Goal: Task Accomplishment & Management: Manage account settings

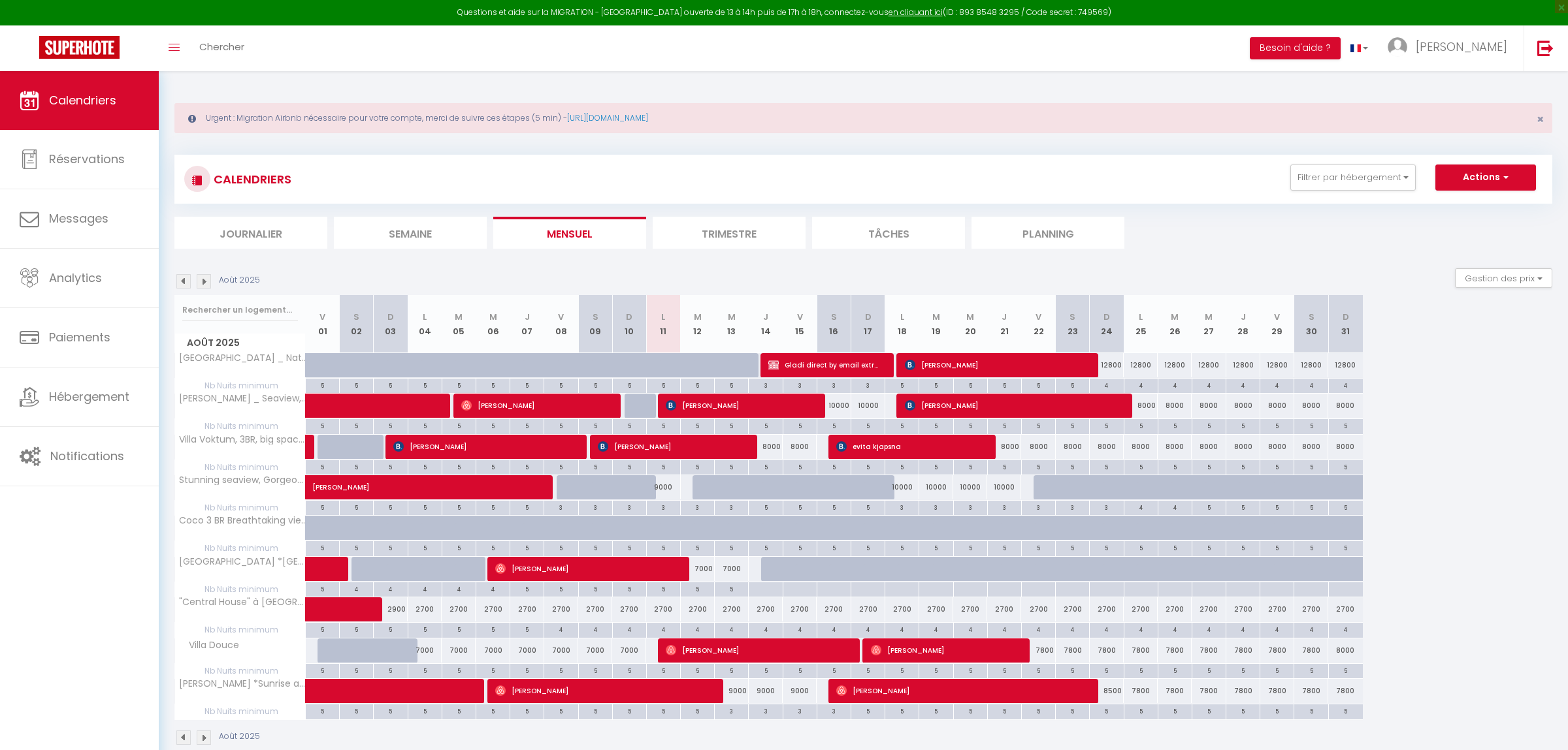
scroll to position [71, 0]
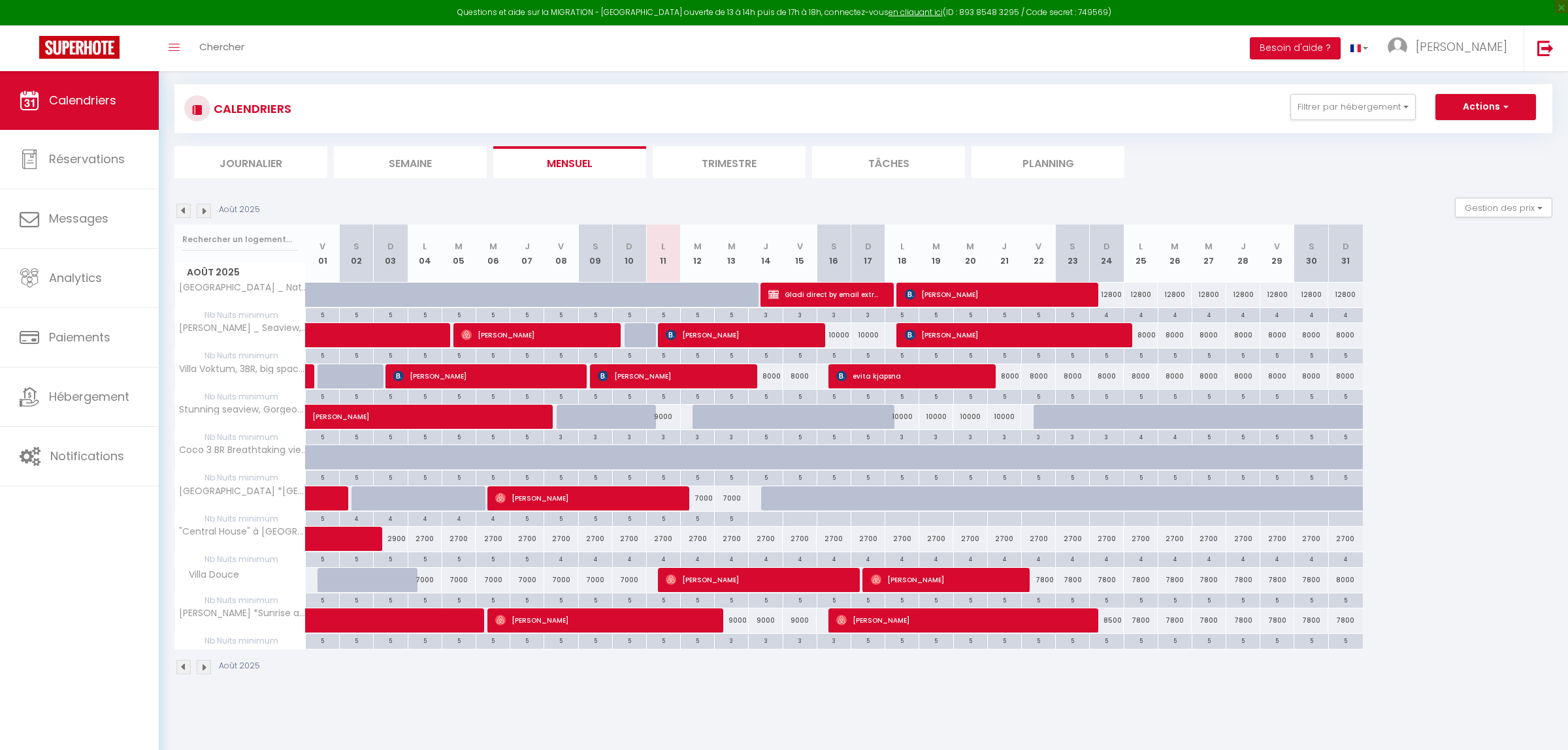
click at [1107, 645] on div "5" at bounding box center [1106, 640] width 33 height 13
type input "5"
type input "Dim 24 Août 2025"
type input "Lun 25 Août 2025"
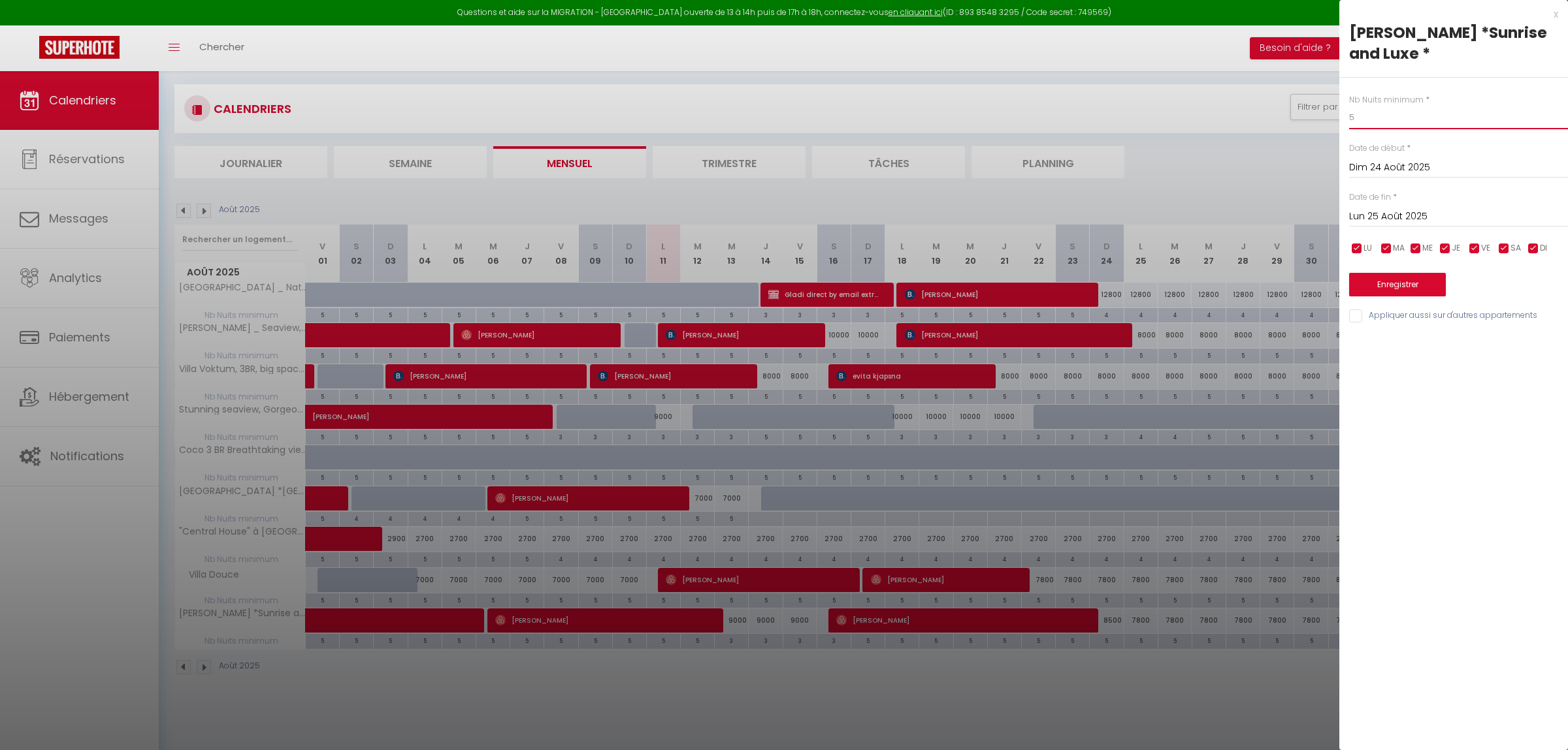
click at [1368, 113] on input "5" at bounding box center [1458, 118] width 219 height 24
type input "4"
click at [1400, 222] on input "Lun 25 Août 2025" at bounding box center [1458, 216] width 219 height 17
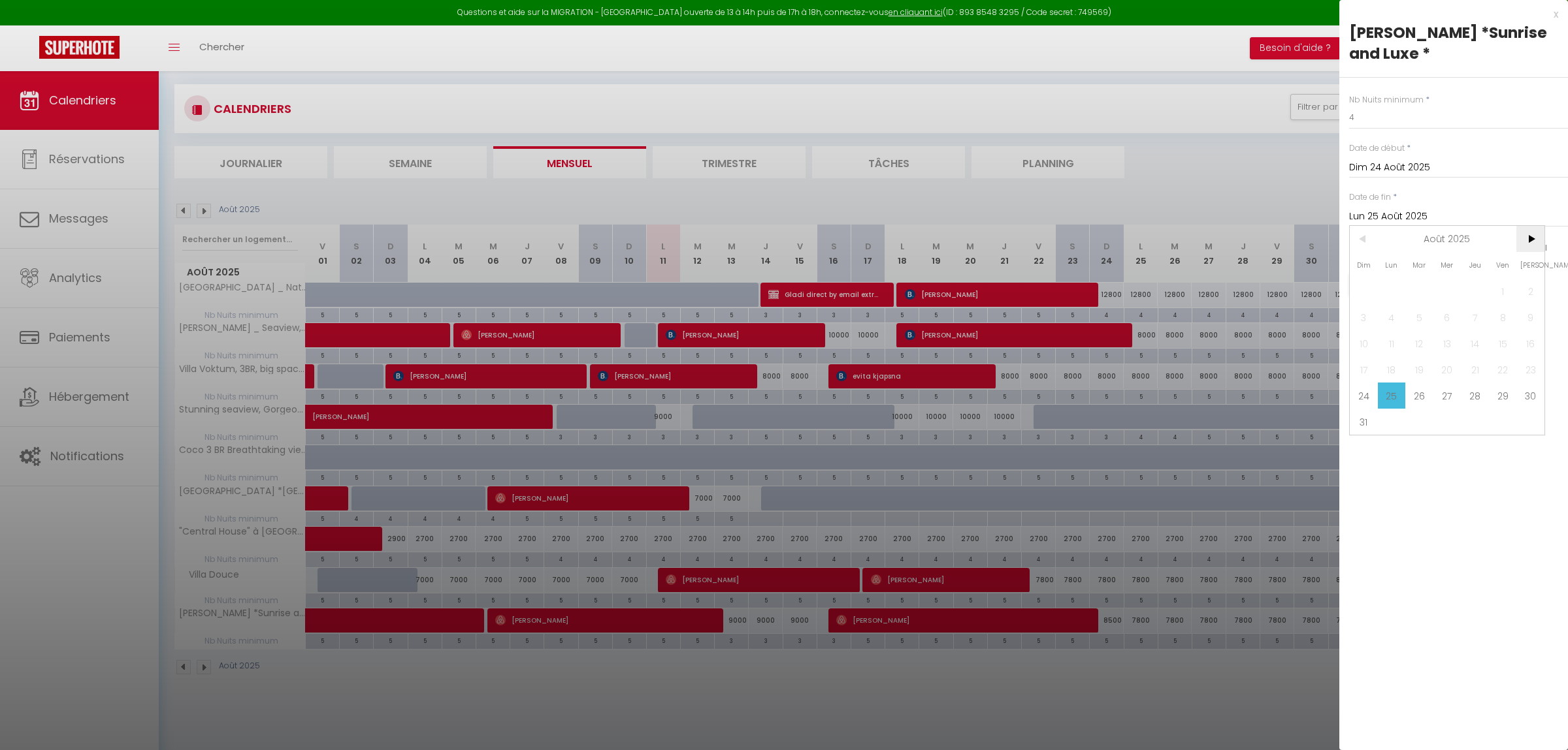
click at [1527, 245] on span ">" at bounding box center [1530, 238] width 28 height 26
click at [1401, 293] on span "1" at bounding box center [1392, 291] width 28 height 26
type input "Lun 01 Septembre 2025"
click at [1394, 284] on button "Enregistrer" at bounding box center [1397, 285] width 96 height 24
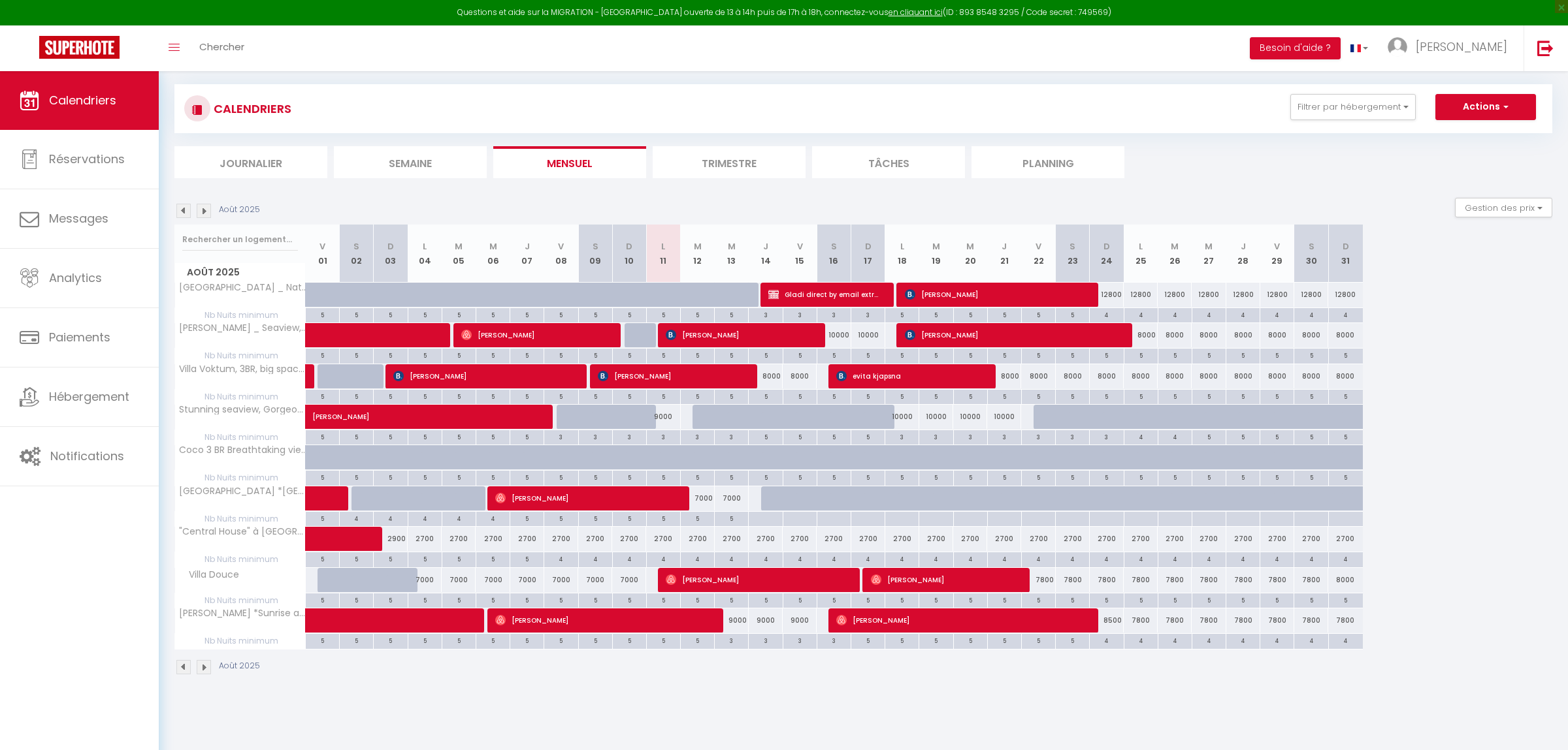
click at [203, 671] on img at bounding box center [204, 668] width 15 height 15
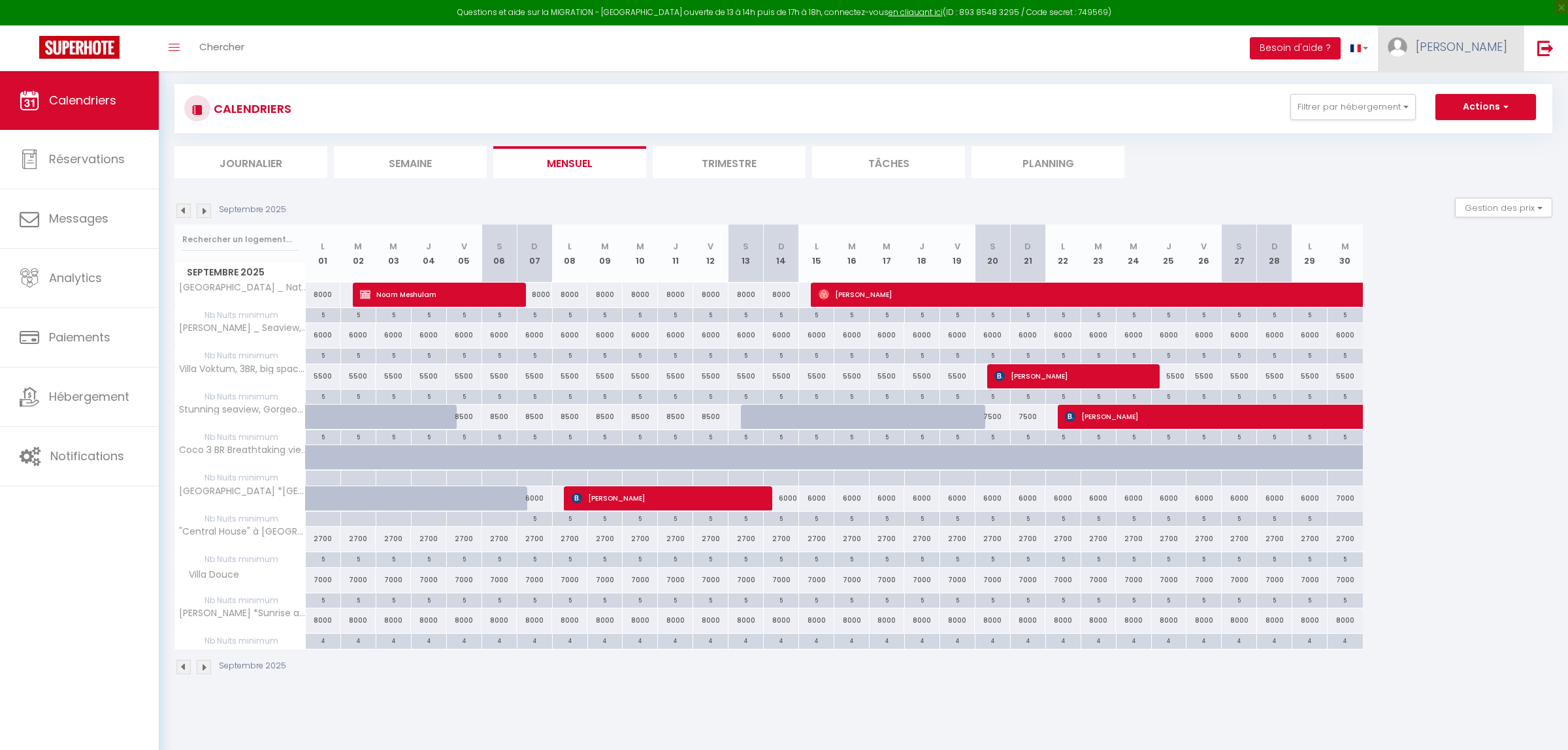
click at [1498, 41] on span "[PERSON_NAME]" at bounding box center [1461, 46] width 91 height 16
click at [1472, 95] on link "Paramètres" at bounding box center [1471, 91] width 96 height 22
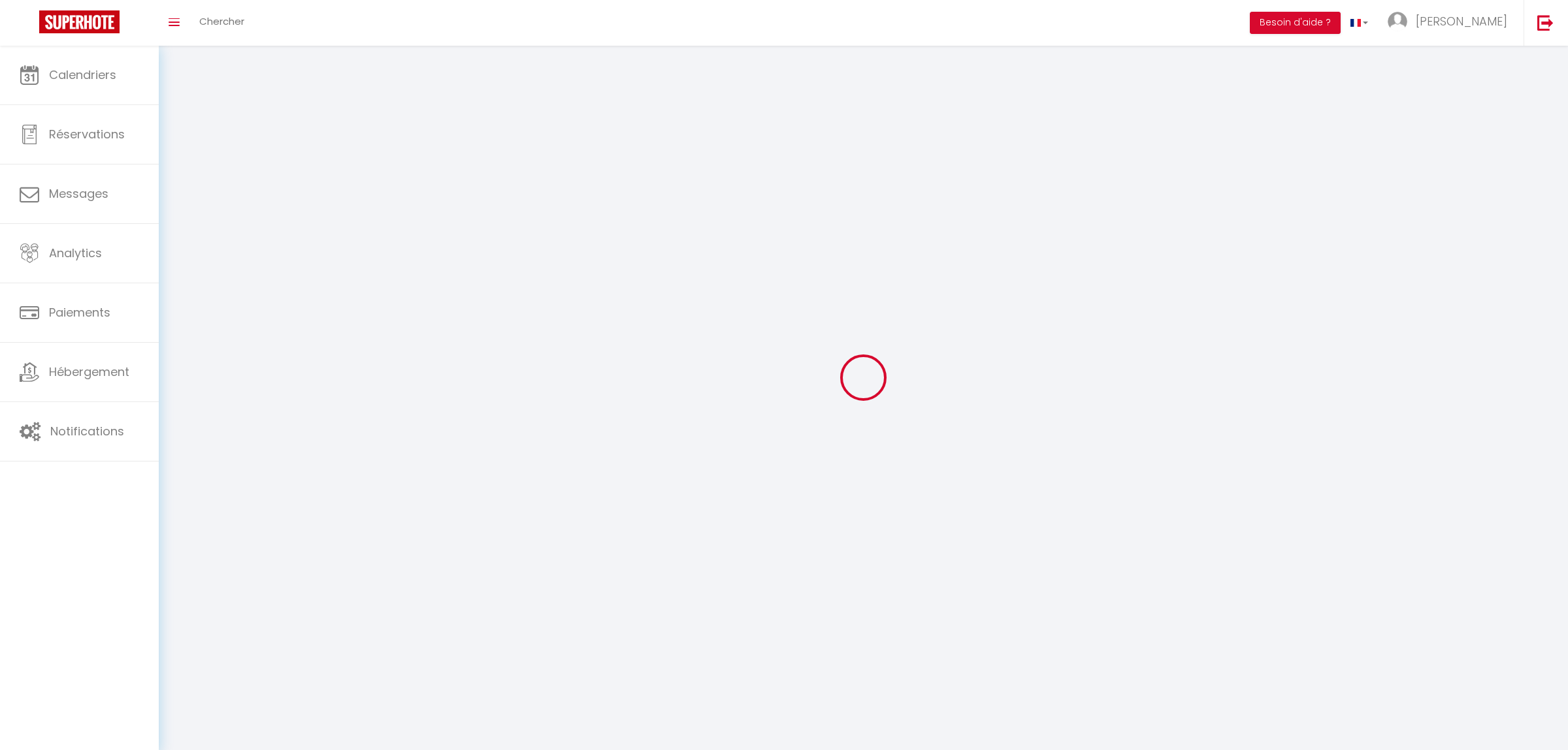
select select "fr"
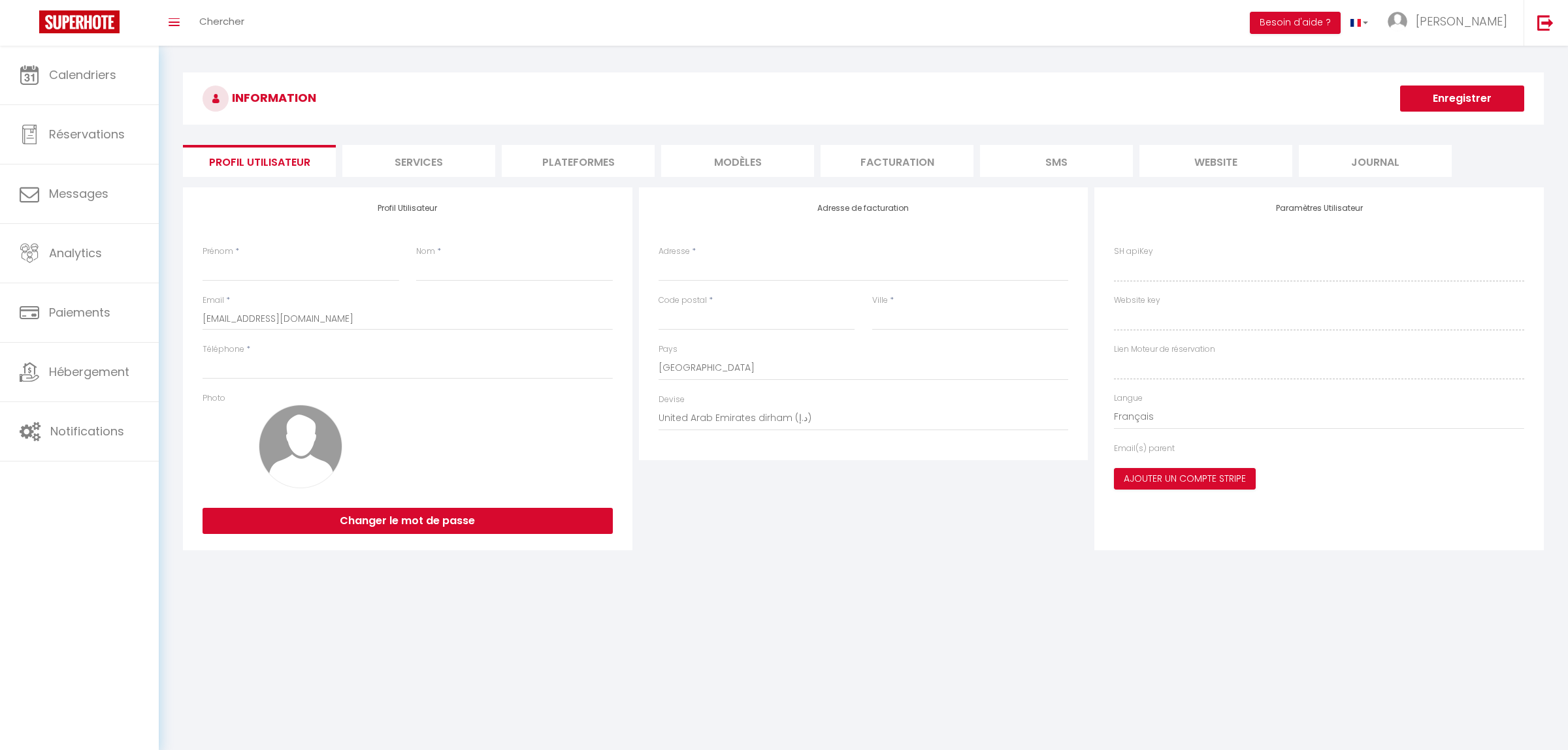
type input "[PERSON_NAME]"
type input "brunelliere"
type input "+66988381102"
type input "45 rue du port aux cerises"
type input "44240"
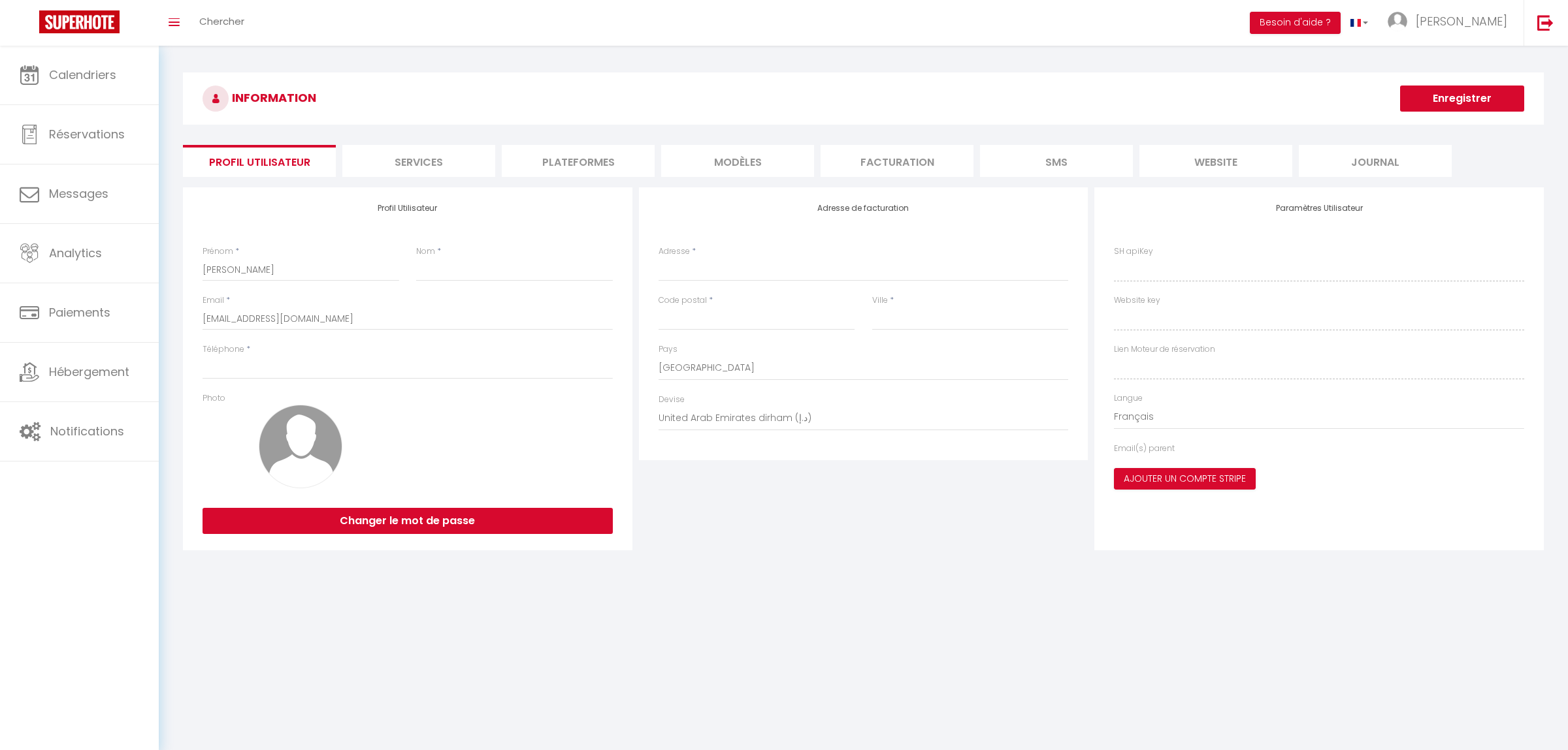
type input "la chapelle sur erdre"
select select "1"
select select "77"
type input "Iabtf6x6HQEYJ7Lx3audjrP7g"
type input "LDsallpYaNnKE5OUdq0I7APeQ"
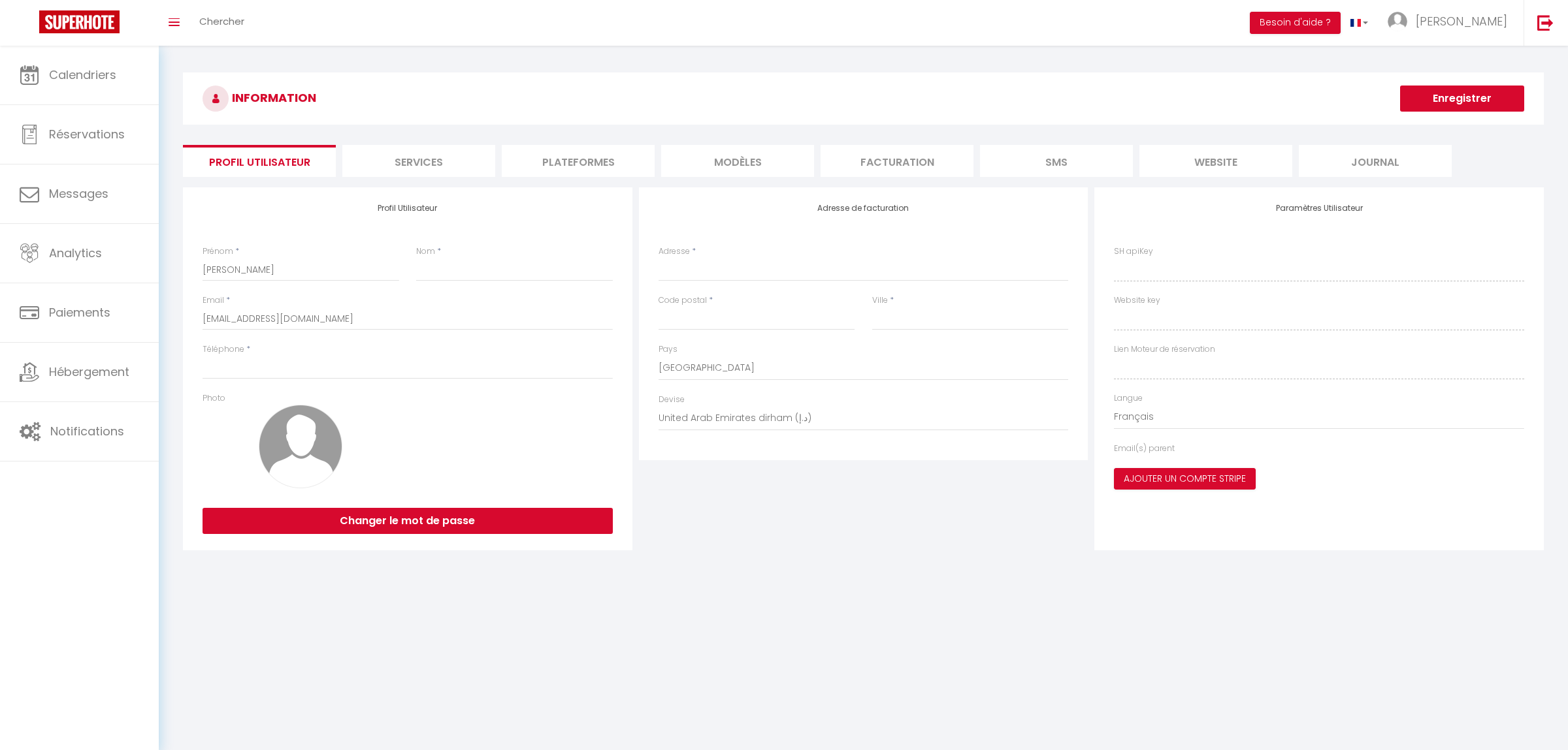
type input "https://app.superhote.com/#/get-available-rentals/LDsallpYaNnKE5OUdq0I7APeQ"
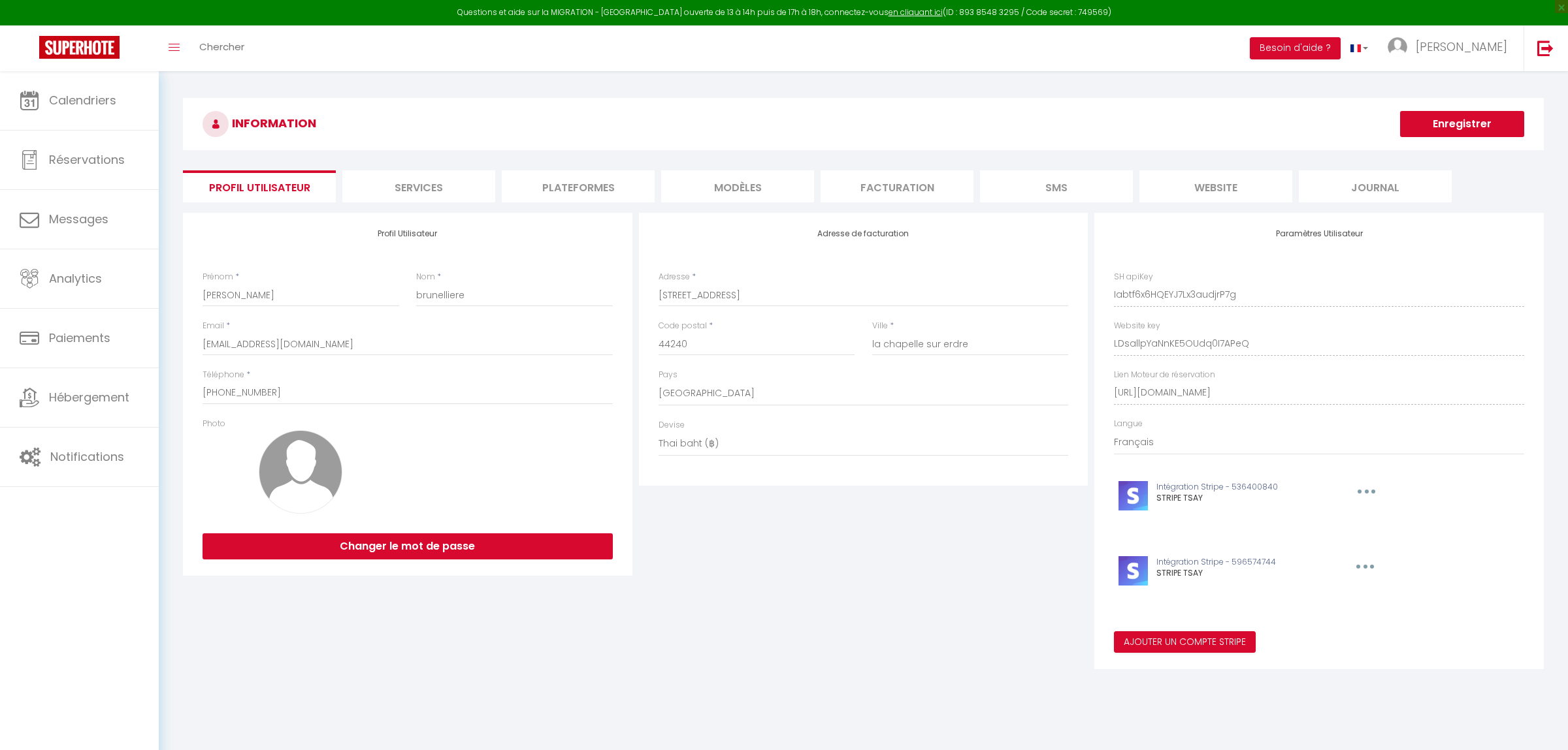
click at [629, 186] on li "Plateformes" at bounding box center [578, 186] width 153 height 32
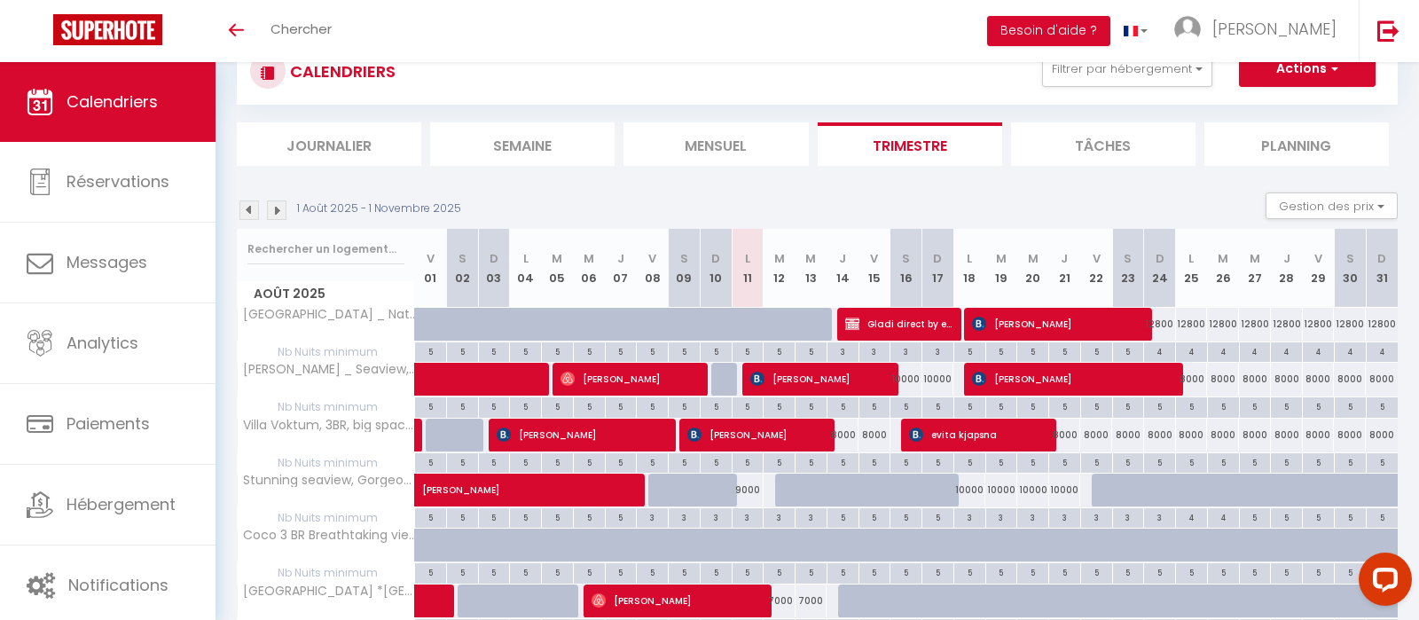
click at [1383, 574] on div "Open LiveChat chat widget" at bounding box center [1385, 578] width 28 height 28
click at [1381, 577] on icon "Open LiveChat chat widget" at bounding box center [1386, 579] width 17 height 12
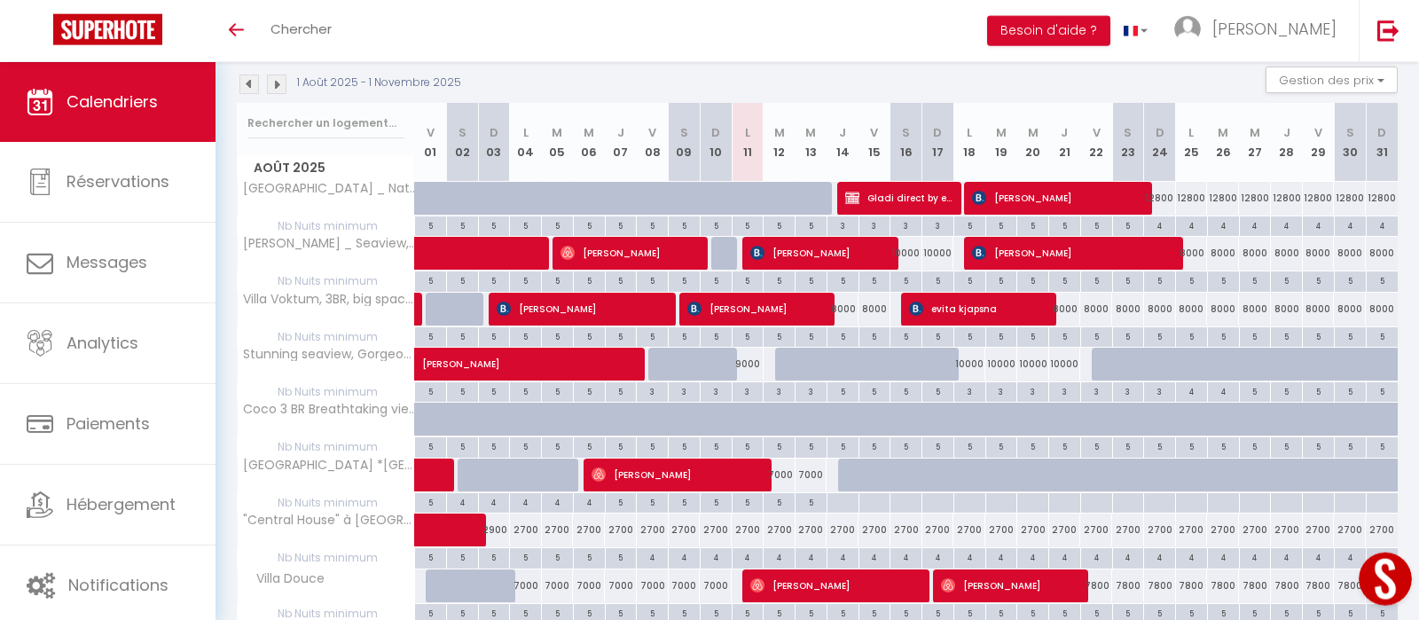
scroll to position [248, 0]
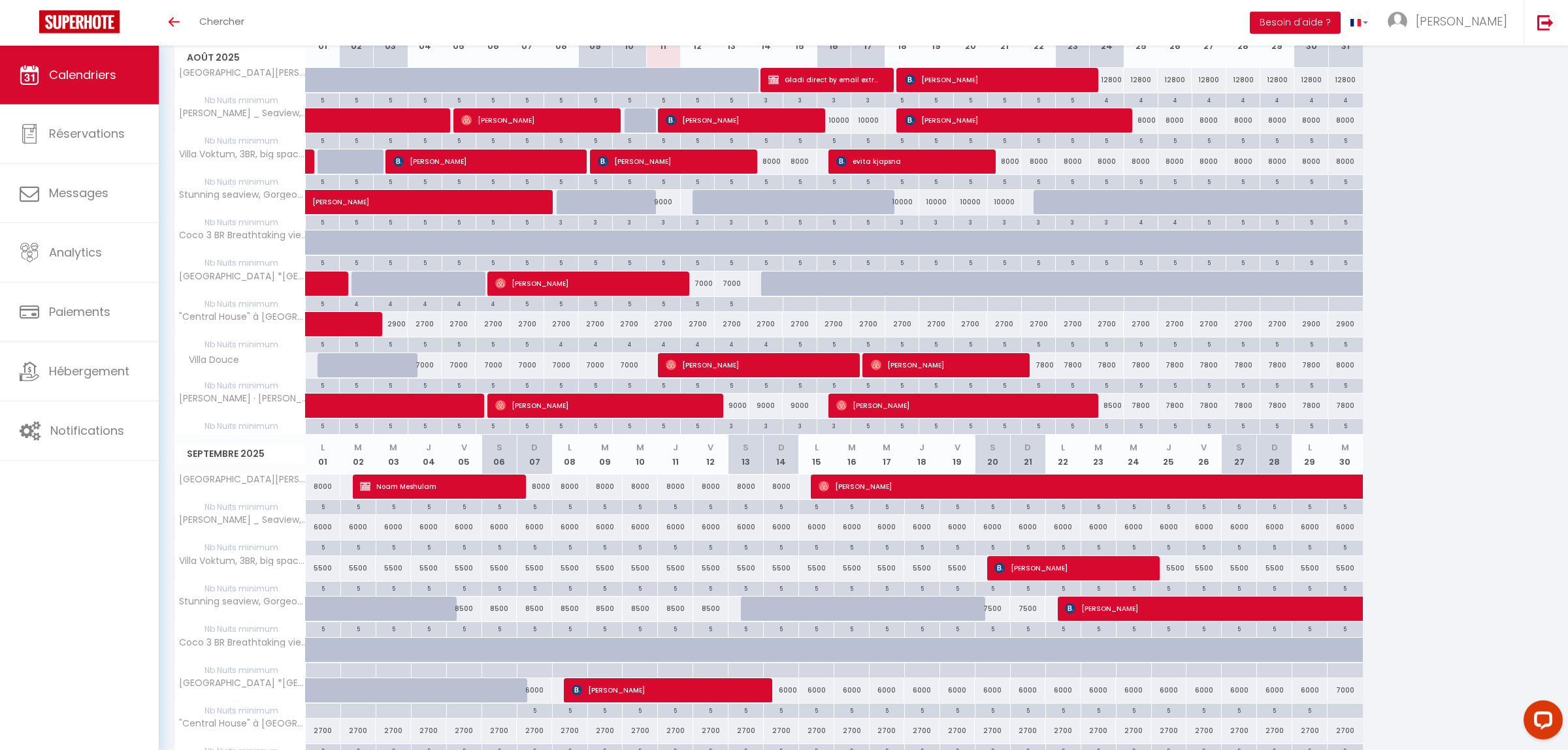
scroll to position [71, 0]
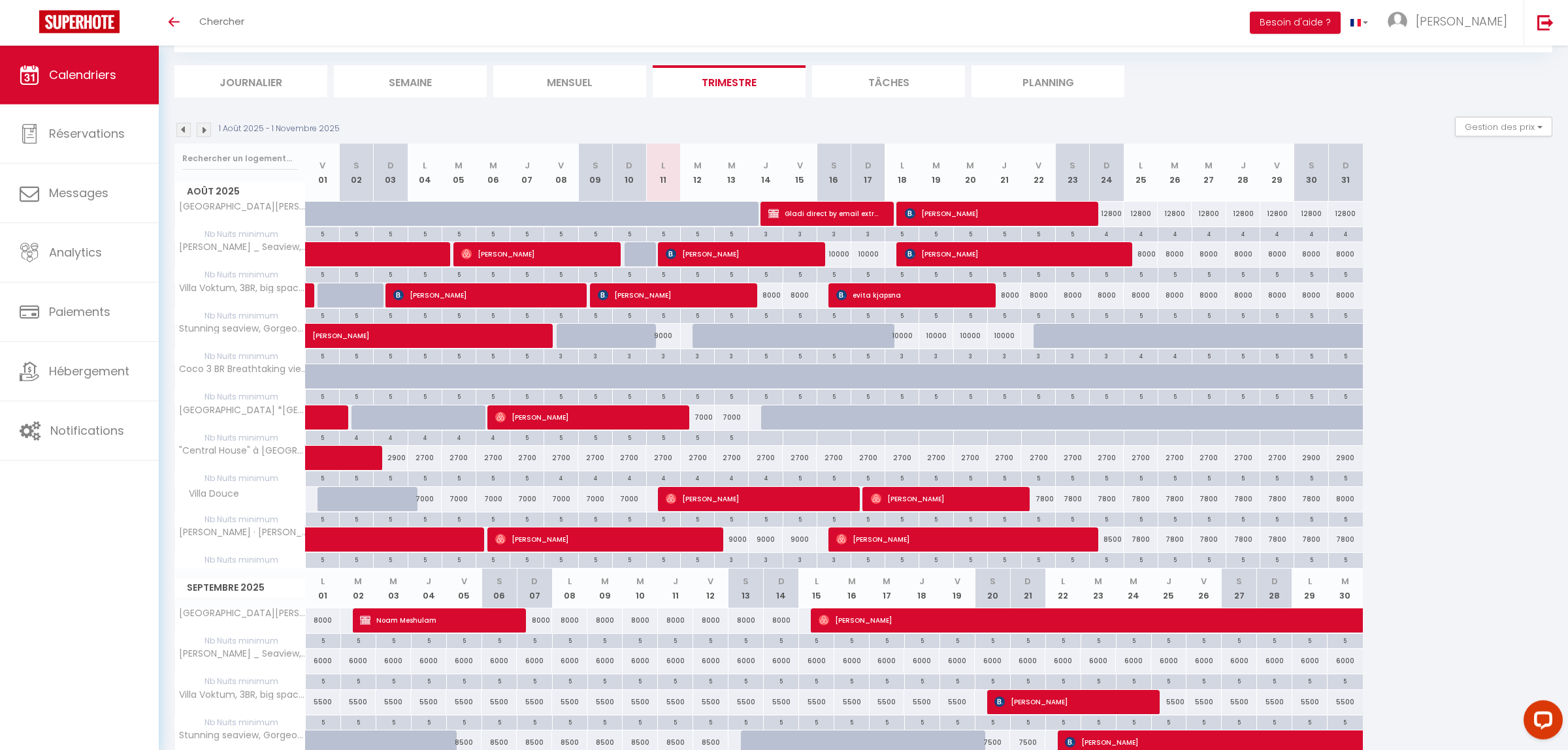
click at [186, 136] on div "1 Août 2025 - 1 Novembre 2025 Gestion des prix Nb Nuits minimum Règles Disponib…" at bounding box center [863, 130] width 1378 height 26
click at [185, 130] on img at bounding box center [183, 130] width 15 height 15
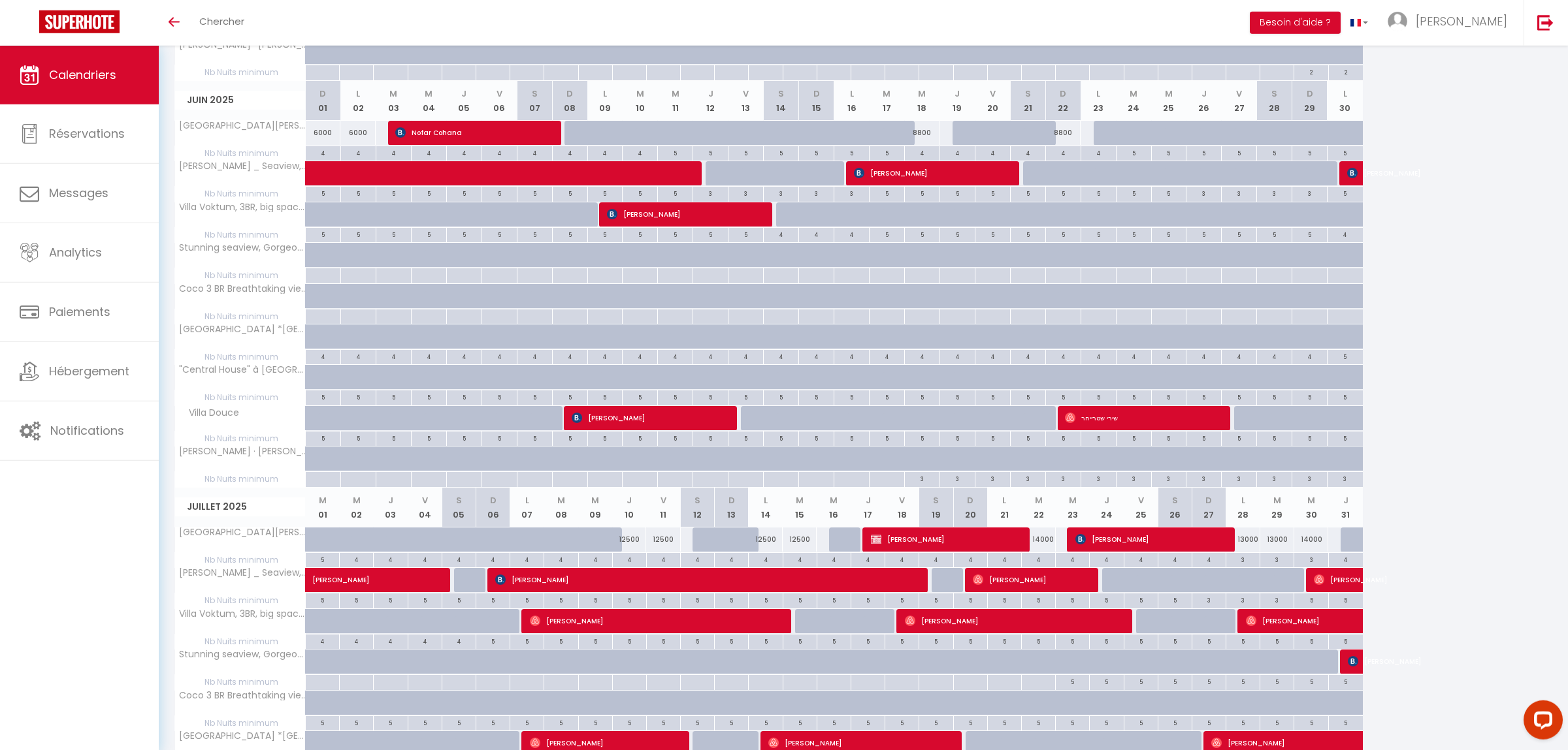
scroll to position [594, 0]
